Goal: Find specific page/section: Find specific page/section

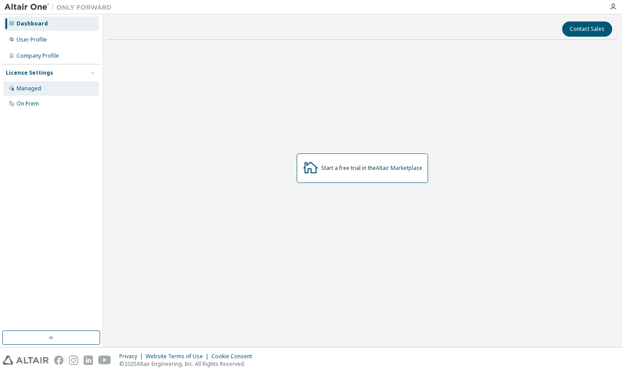
click at [25, 86] on div "Managed" at bounding box center [29, 88] width 25 height 7
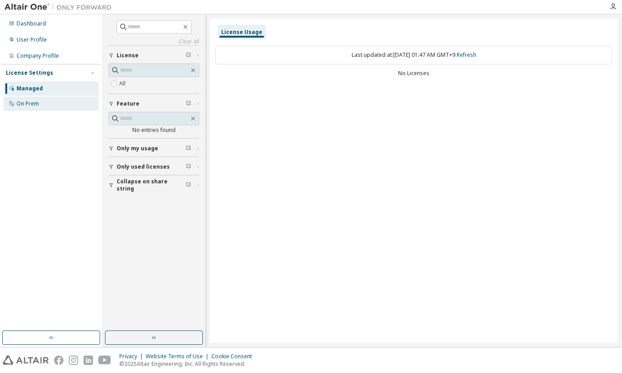
click at [49, 99] on div "On Prem" at bounding box center [51, 103] width 95 height 14
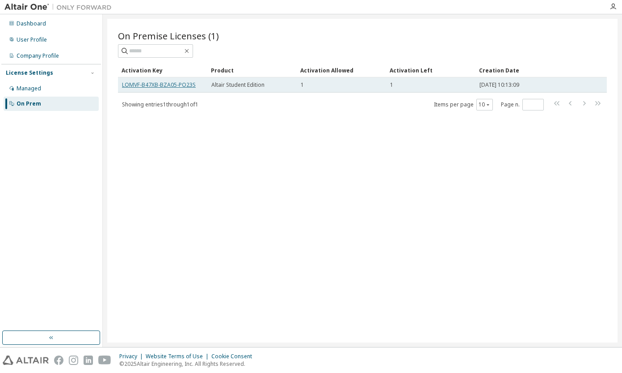
click at [126, 84] on link "LOMVF-B47XB-BZA05-PO23S" at bounding box center [159, 85] width 74 height 8
